Goal: Check status: Check status

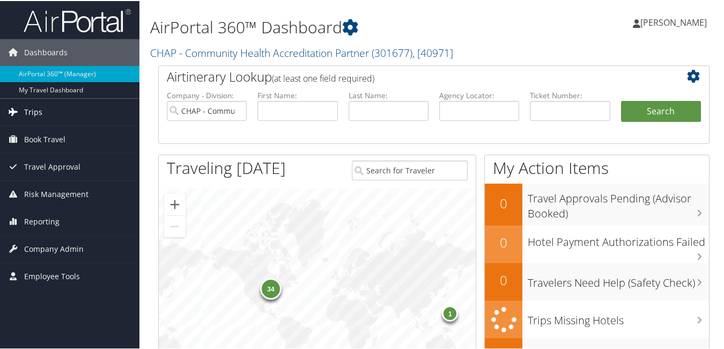
click at [40, 113] on span "Trips" at bounding box center [33, 111] width 18 height 27
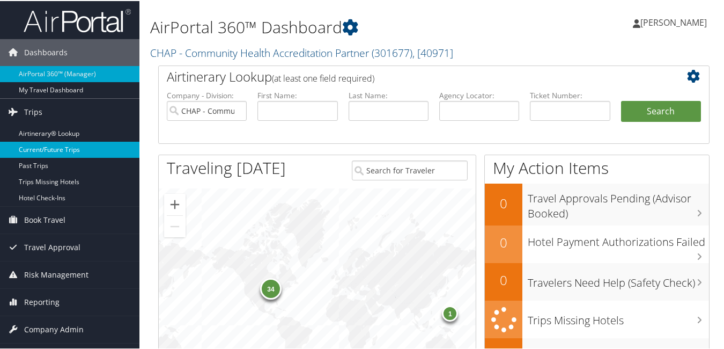
click at [58, 153] on link "Current/Future Trips" at bounding box center [69, 148] width 139 height 16
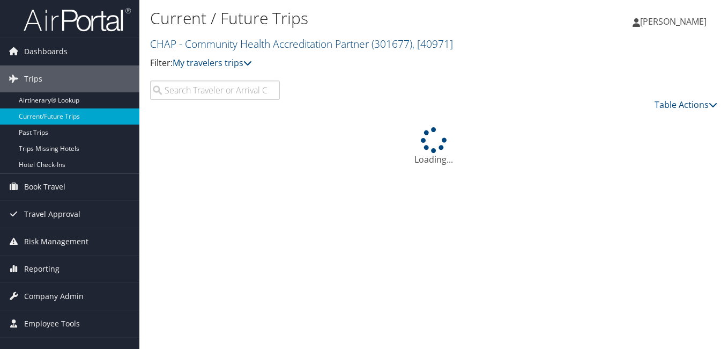
click at [200, 91] on input "search" at bounding box center [215, 89] width 130 height 19
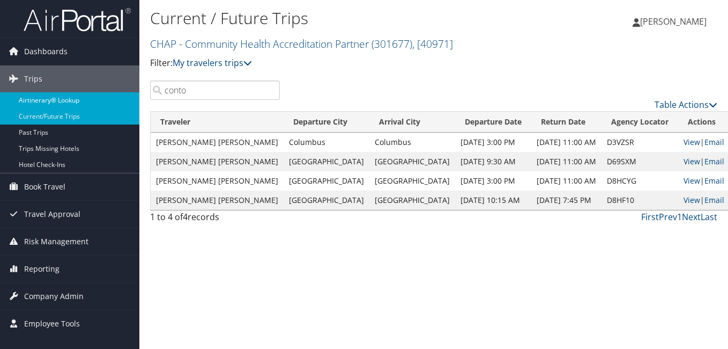
drag, startPoint x: 189, startPoint y: 91, endPoint x: 132, endPoint y: 104, distance: 58.4
click at [132, 104] on div "Dashboards AirPortal 360™ (Manager) My Travel Dashboard Trips Airtinerary® Look…" at bounding box center [364, 174] width 728 height 349
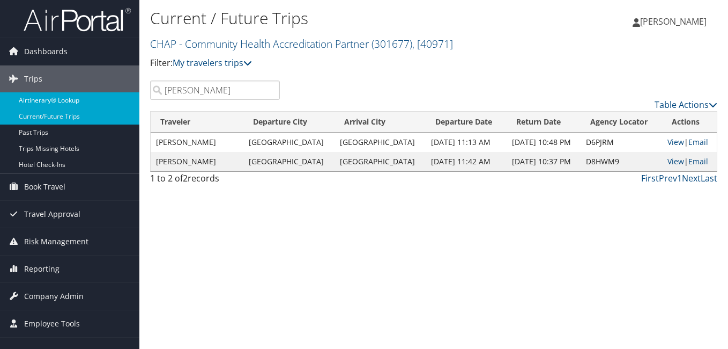
drag, startPoint x: 192, startPoint y: 92, endPoint x: 125, endPoint y: 107, distance: 68.0
click at [127, 106] on div "Dashboards AirPortal 360™ (Manager) My Travel Dashboard Trips Airtinerary® Look…" at bounding box center [364, 174] width 728 height 349
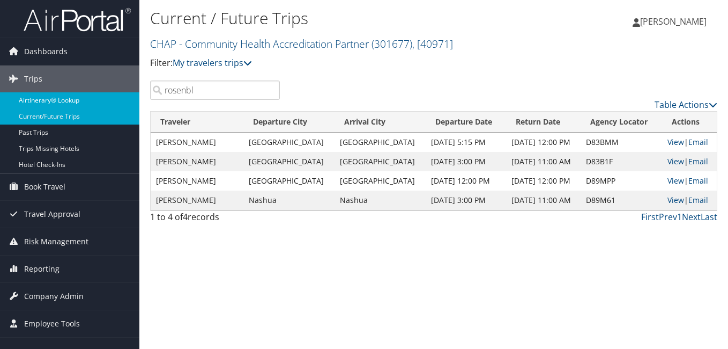
drag, startPoint x: 211, startPoint y: 91, endPoint x: 129, endPoint y: 102, distance: 83.3
click at [129, 102] on div "Dashboards AirPortal 360™ (Manager) My Travel Dashboard Trips Airtinerary® Look…" at bounding box center [364, 174] width 728 height 349
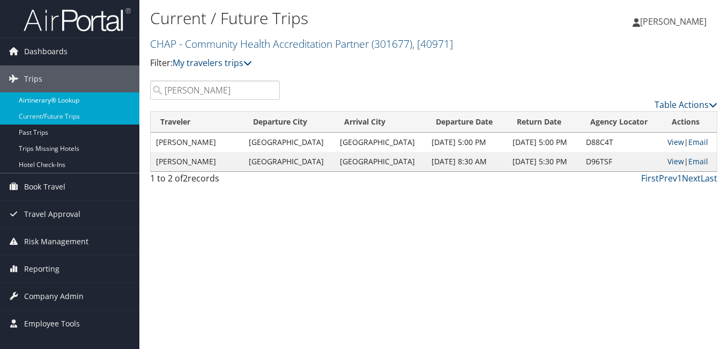
drag, startPoint x: 197, startPoint y: 87, endPoint x: 107, endPoint y: 102, distance: 90.9
click at [109, 101] on div "Dashboards AirPortal 360™ (Manager) My Travel Dashboard Trips Airtinerary® Look…" at bounding box center [364, 174] width 728 height 349
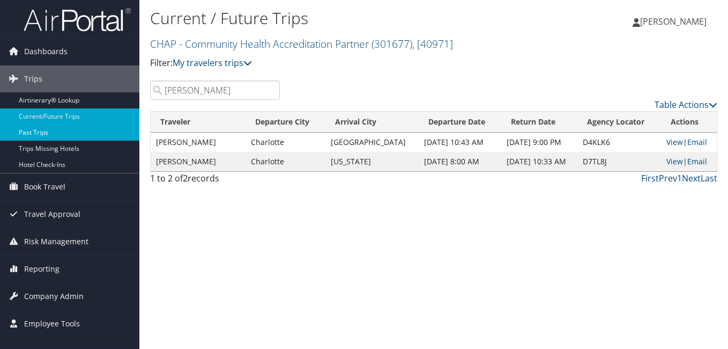
drag, startPoint x: 198, startPoint y: 94, endPoint x: 128, endPoint y: 132, distance: 80.4
click at [130, 130] on div "Dashboards AirPortal 360™ (Manager) My Travel Dashboard Trips Airtinerary® Look…" at bounding box center [364, 174] width 728 height 349
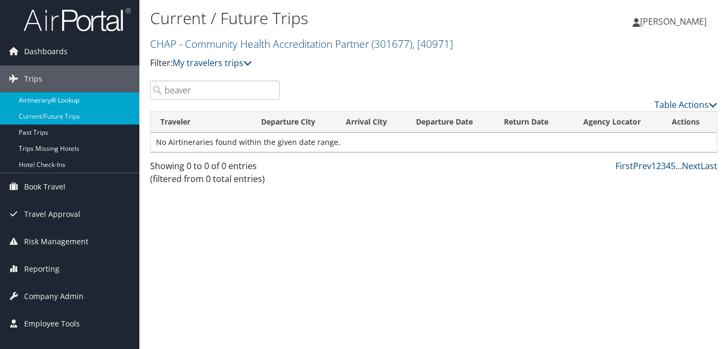
drag, startPoint x: 203, startPoint y: 88, endPoint x: 129, endPoint y: 104, distance: 75.7
click at [130, 103] on div "Dashboards AirPortal 360™ (Manager) My Travel Dashboard Trips Airtinerary® Look…" at bounding box center [364, 174] width 728 height 349
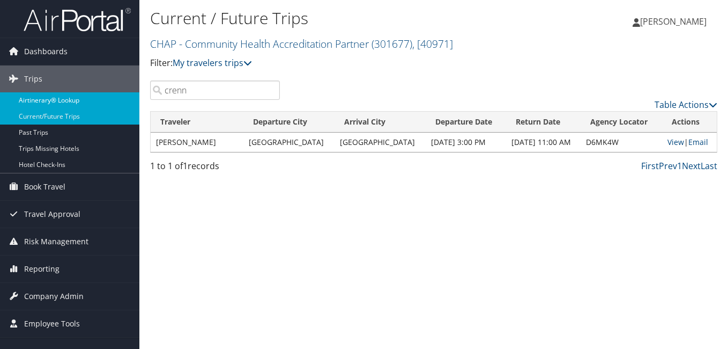
drag, startPoint x: 194, startPoint y: 92, endPoint x: 100, endPoint y: 106, distance: 94.9
click at [101, 105] on div "Dashboards AirPortal 360™ (Manager) My Travel Dashboard Trips Airtinerary® Look…" at bounding box center [364, 174] width 728 height 349
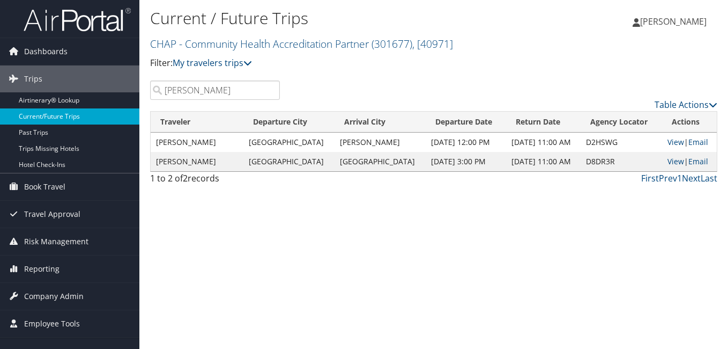
drag, startPoint x: 221, startPoint y: 88, endPoint x: 125, endPoint y: 112, distance: 99.2
click at [127, 110] on div "Dashboards AirPortal 360™ (Manager) My Travel Dashboard Trips Airtinerary® Look…" at bounding box center [364, 174] width 728 height 349
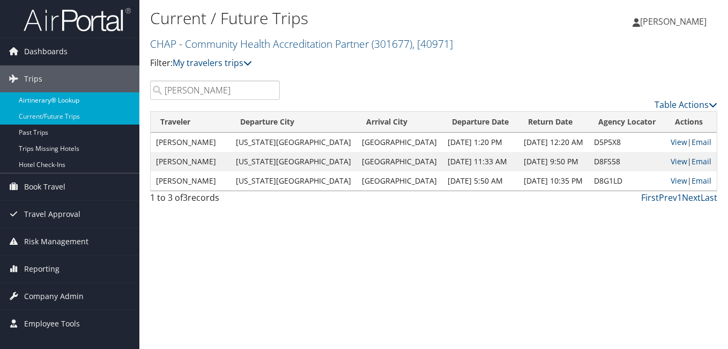
drag, startPoint x: 204, startPoint y: 92, endPoint x: 121, endPoint y: 104, distance: 84.5
click at [123, 102] on div "Dashboards AirPortal 360™ (Manager) My Travel Dashboard Trips Airtinerary® Look…" at bounding box center [364, 174] width 728 height 349
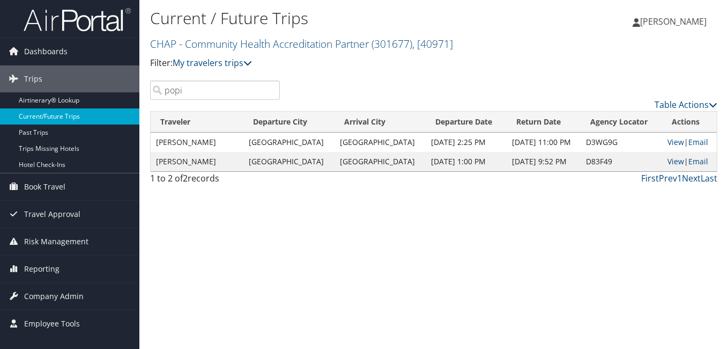
drag, startPoint x: 188, startPoint y: 93, endPoint x: 107, endPoint y: 110, distance: 82.1
click at [109, 108] on div "Dashboards AirPortal 360™ (Manager) My Travel Dashboard Trips Airtinerary® Look…" at bounding box center [364, 174] width 728 height 349
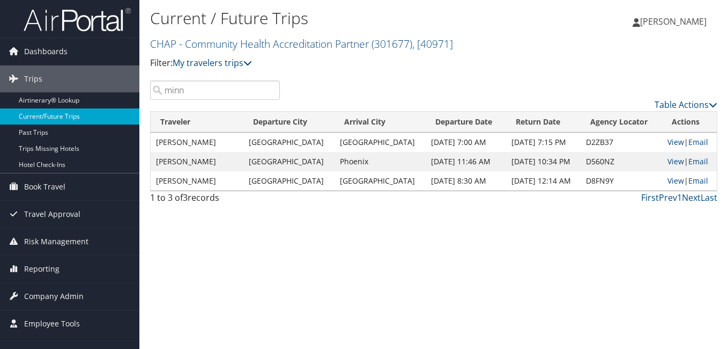
drag, startPoint x: 222, startPoint y: 85, endPoint x: 86, endPoint y: 111, distance: 138.1
click at [86, 111] on div "Dashboards AirPortal 360™ (Manager) My Travel Dashboard Trips Airtinerary® Look…" at bounding box center [364, 174] width 728 height 349
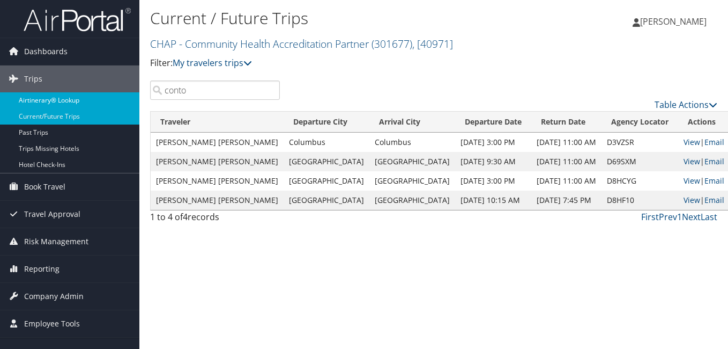
drag, startPoint x: 210, startPoint y: 88, endPoint x: 131, endPoint y: 103, distance: 79.7
click at [138, 101] on div "Dashboards AirPortal 360™ (Manager) My Travel Dashboard Trips Airtinerary® Look…" at bounding box center [364, 174] width 728 height 349
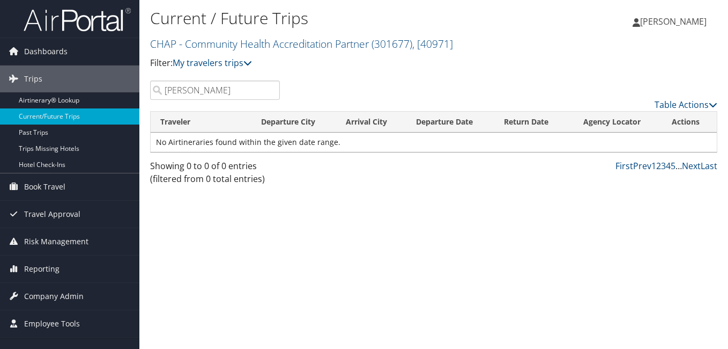
drag, startPoint x: 203, startPoint y: 87, endPoint x: 149, endPoint y: 99, distance: 55.5
click at [149, 99] on div "wendy" at bounding box center [215, 89] width 146 height 19
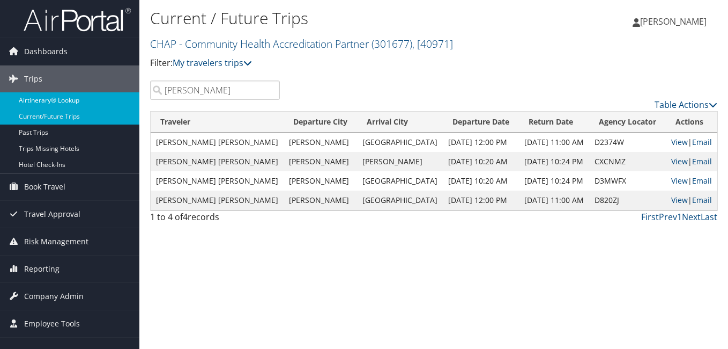
drag, startPoint x: 194, startPoint y: 92, endPoint x: 121, endPoint y: 105, distance: 73.5
click at [121, 105] on div "Dashboards AirPortal 360™ (Manager) My Travel Dashboard Trips Airtinerary® Look…" at bounding box center [364, 174] width 728 height 349
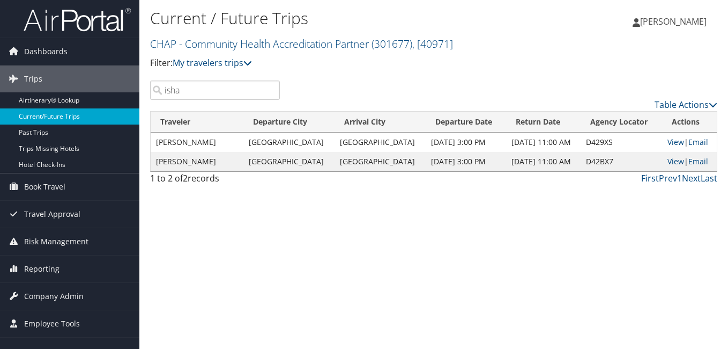
drag, startPoint x: 176, startPoint y: 95, endPoint x: 63, endPoint y: 118, distance: 115.9
click at [63, 118] on div "Dashboards AirPortal 360™ (Manager) My Travel Dashboard Trips Airtinerary® Look…" at bounding box center [364, 174] width 728 height 349
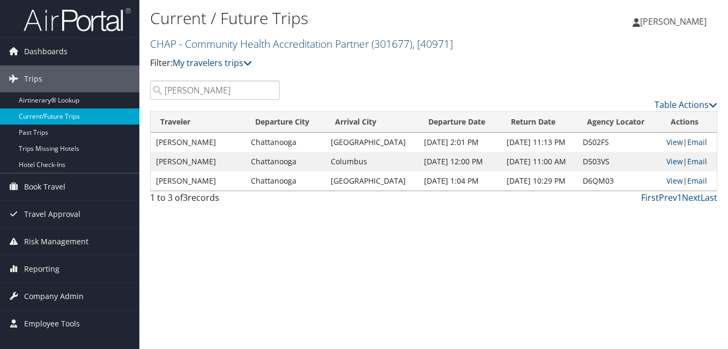
drag, startPoint x: 204, startPoint y: 89, endPoint x: 116, endPoint y: 111, distance: 90.6
click at [116, 111] on div "Dashboards AirPortal 360™ (Manager) My Travel Dashboard Trips Airtinerary® Look…" at bounding box center [364, 174] width 728 height 349
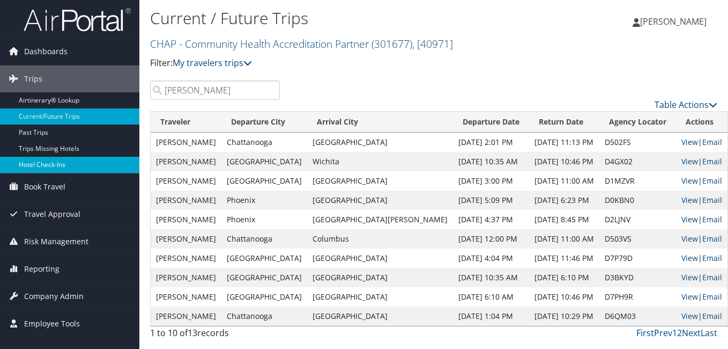
type input "lynn smith"
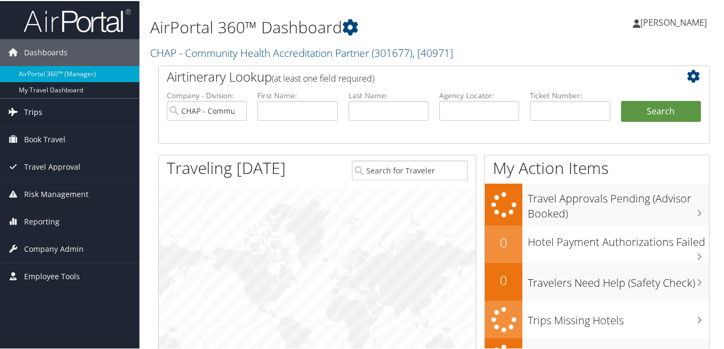
drag, startPoint x: 31, startPoint y: 112, endPoint x: 37, endPoint y: 113, distance: 5.9
click at [31, 112] on span "Trips" at bounding box center [33, 111] width 18 height 27
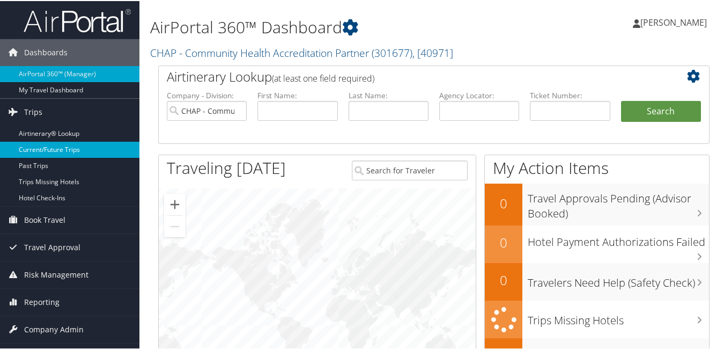
click at [50, 144] on link "Current/Future Trips" at bounding box center [69, 148] width 139 height 16
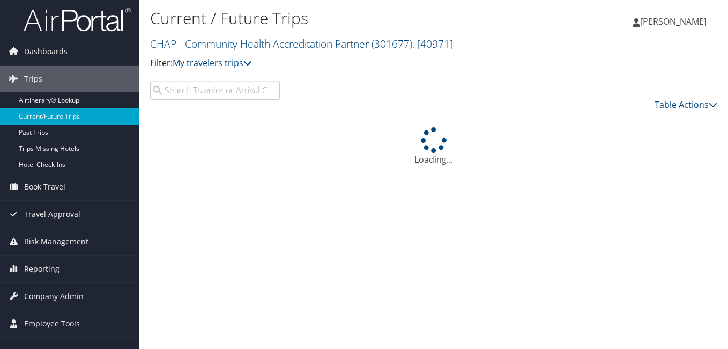
click at [198, 91] on input "search" at bounding box center [215, 89] width 130 height 19
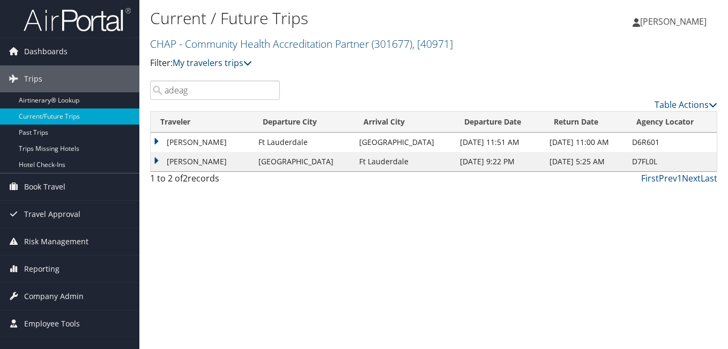
type input "adeag"
click at [154, 140] on td "ABIODUN MUSEDIQ ADEAGBO" at bounding box center [202, 141] width 102 height 19
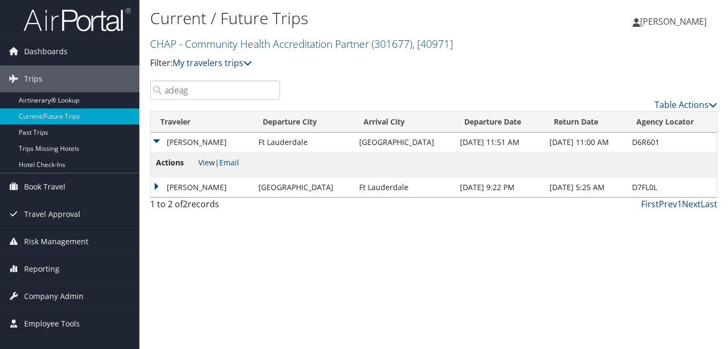
click at [206, 160] on link "View" at bounding box center [206, 162] width 17 height 10
click at [158, 190] on td "ABIODUN MUSEDIQ ADEAGBO" at bounding box center [202, 186] width 102 height 19
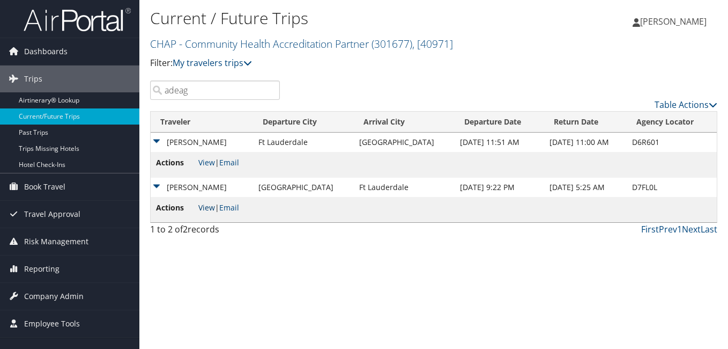
click at [200, 211] on link "View" at bounding box center [206, 207] width 17 height 10
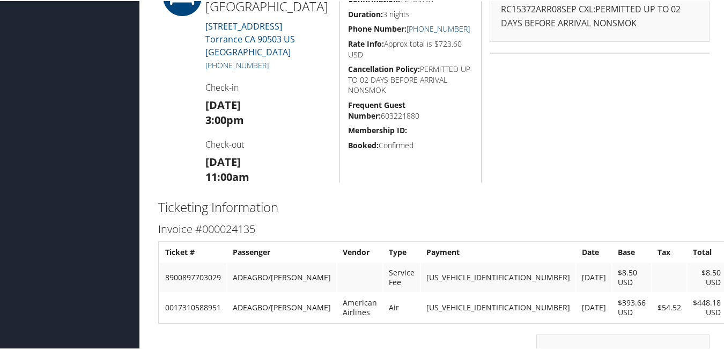
scroll to position [1340, 0]
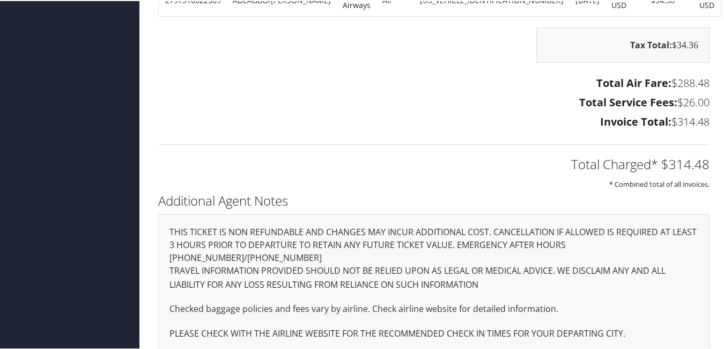
scroll to position [678, 0]
